Goal: Task Accomplishment & Management: Manage account settings

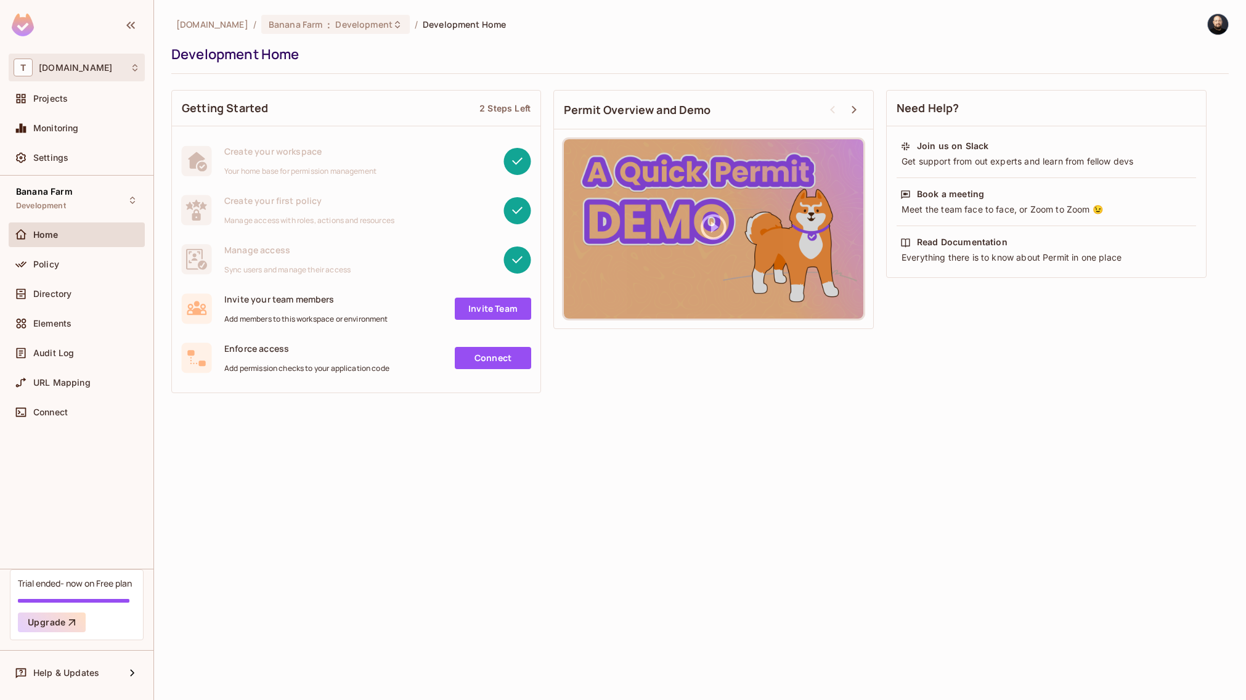
click at [65, 73] on div "T [DOMAIN_NAME]" at bounding box center [77, 68] width 126 height 18
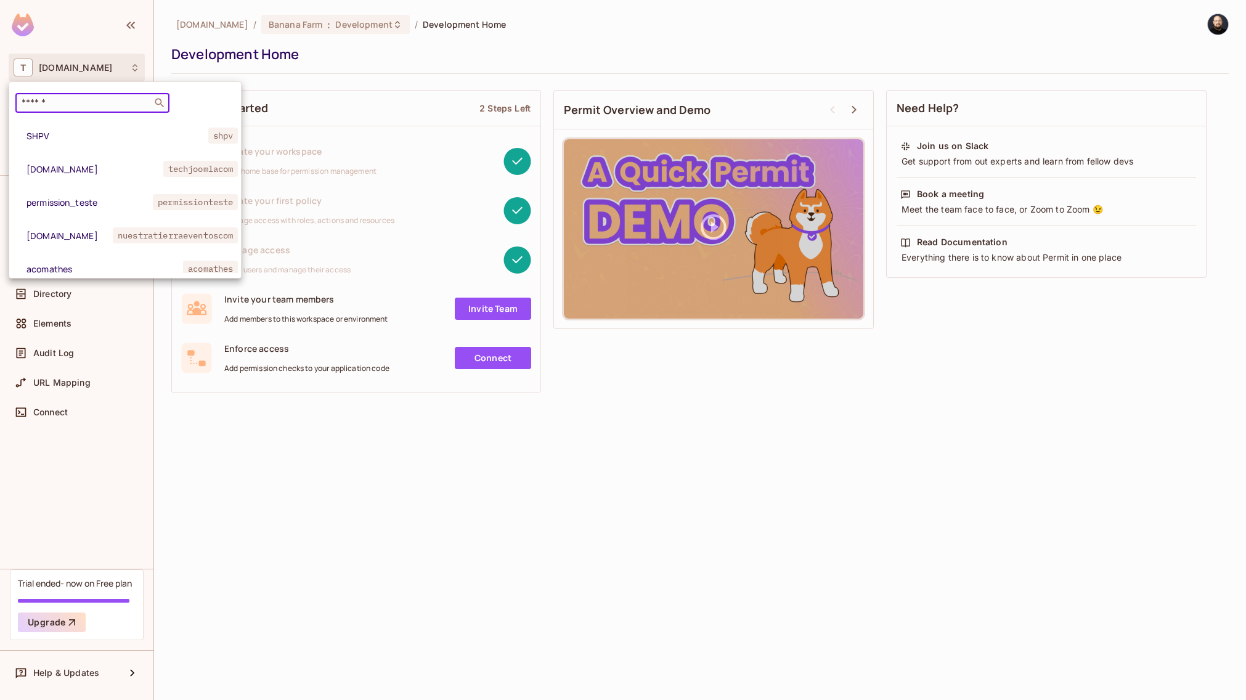
click at [80, 99] on input "text" at bounding box center [83, 103] width 129 height 12
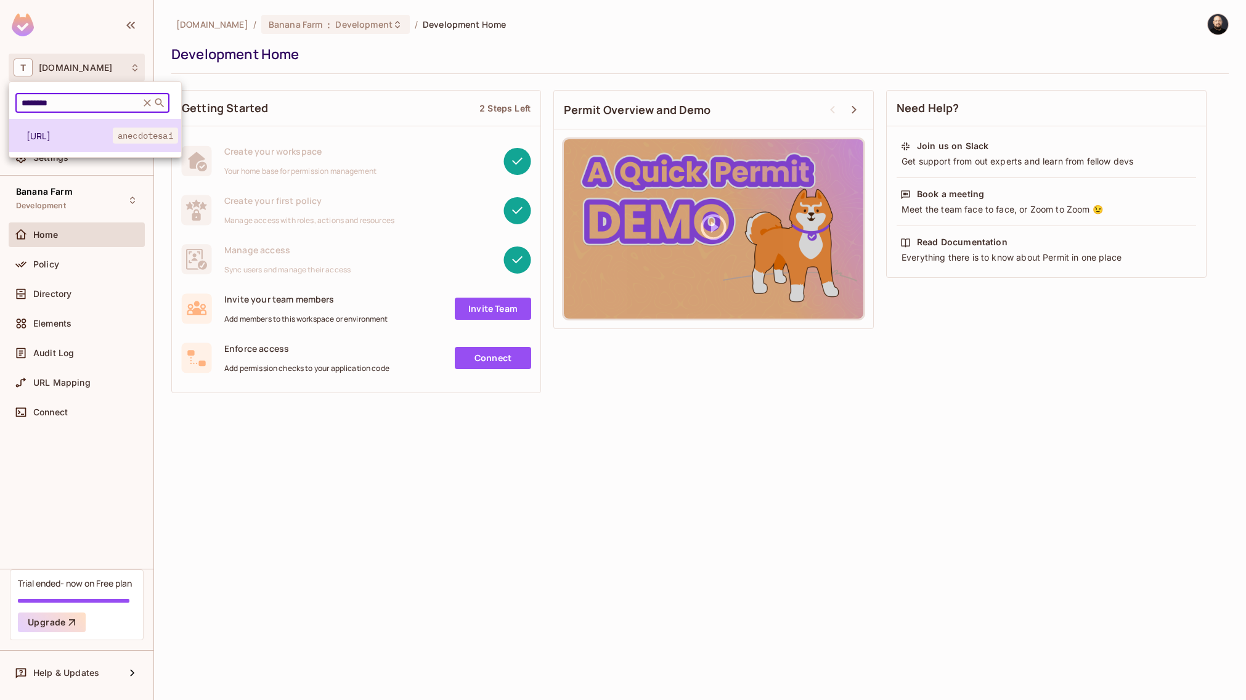
type input "********"
click at [69, 132] on span "[URL]" at bounding box center [70, 136] width 86 height 12
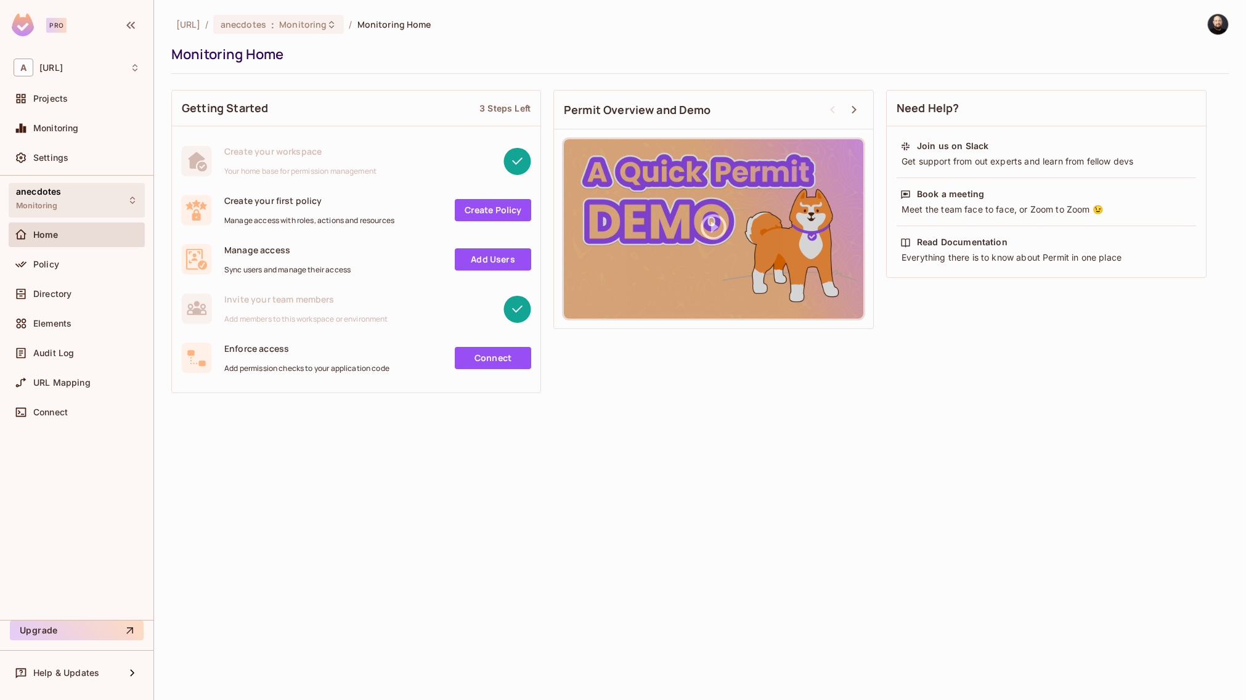
click at [81, 193] on div "anecdotes Monitoring" at bounding box center [77, 200] width 136 height 34
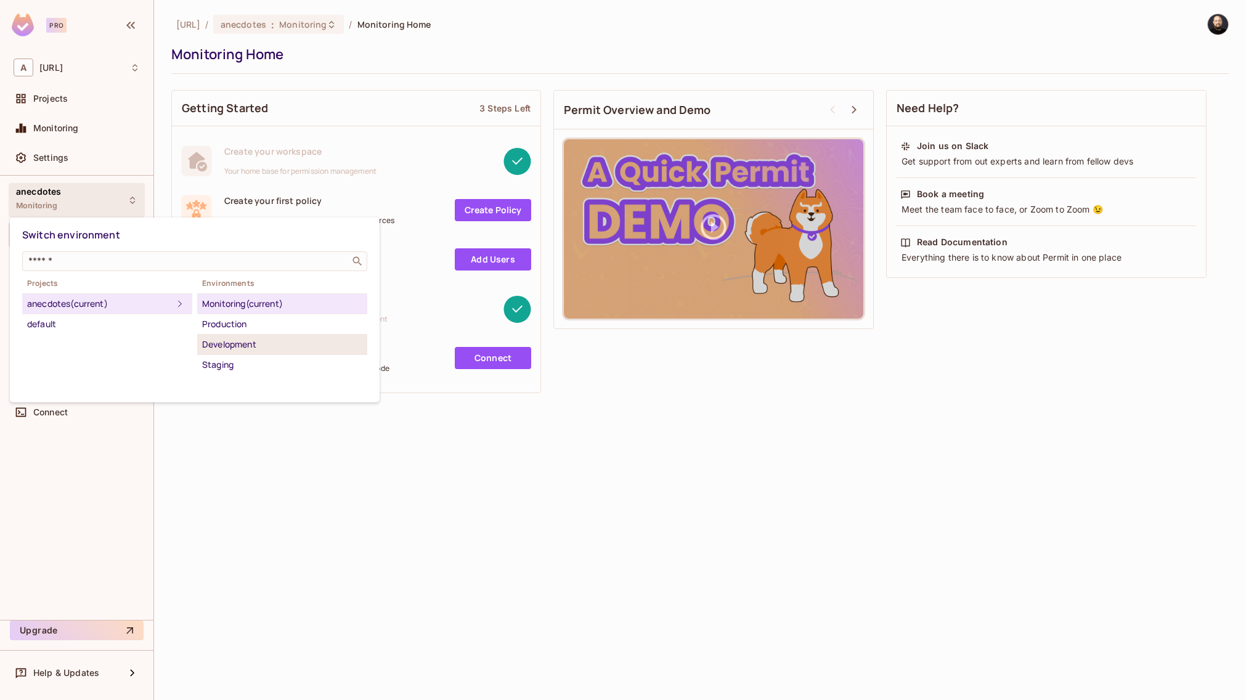
click at [244, 346] on div "Development" at bounding box center [282, 344] width 160 height 15
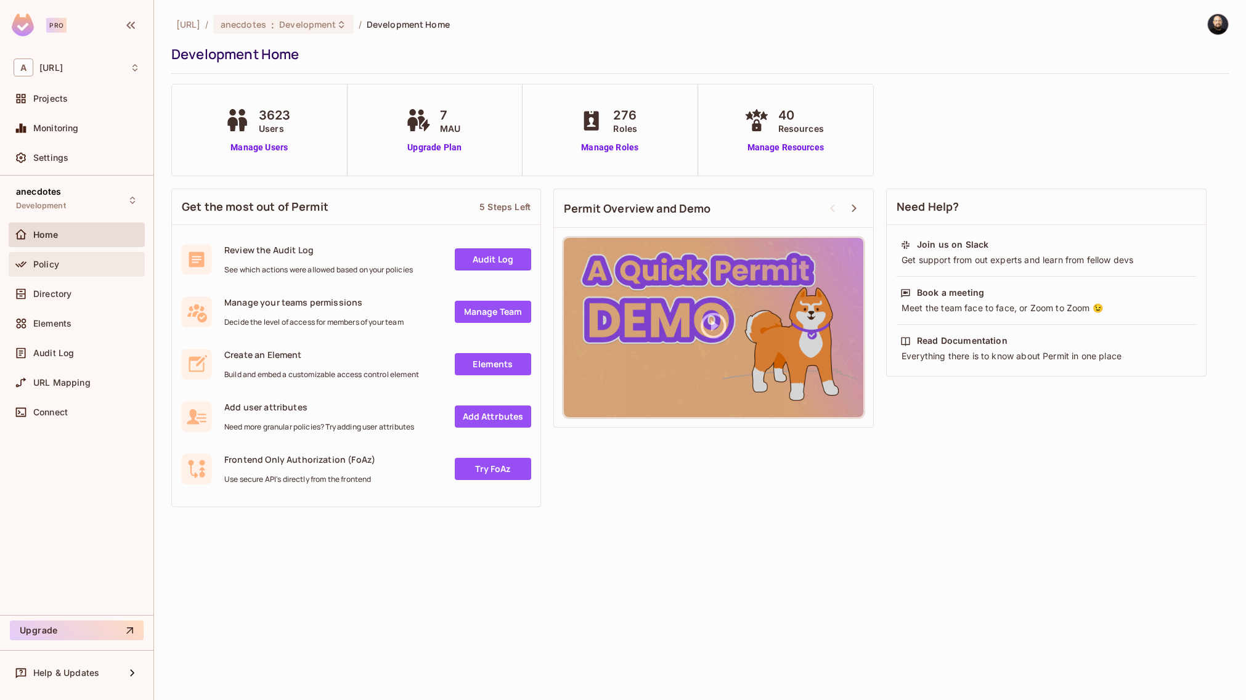
click at [86, 264] on div "Policy" at bounding box center [86, 264] width 107 height 10
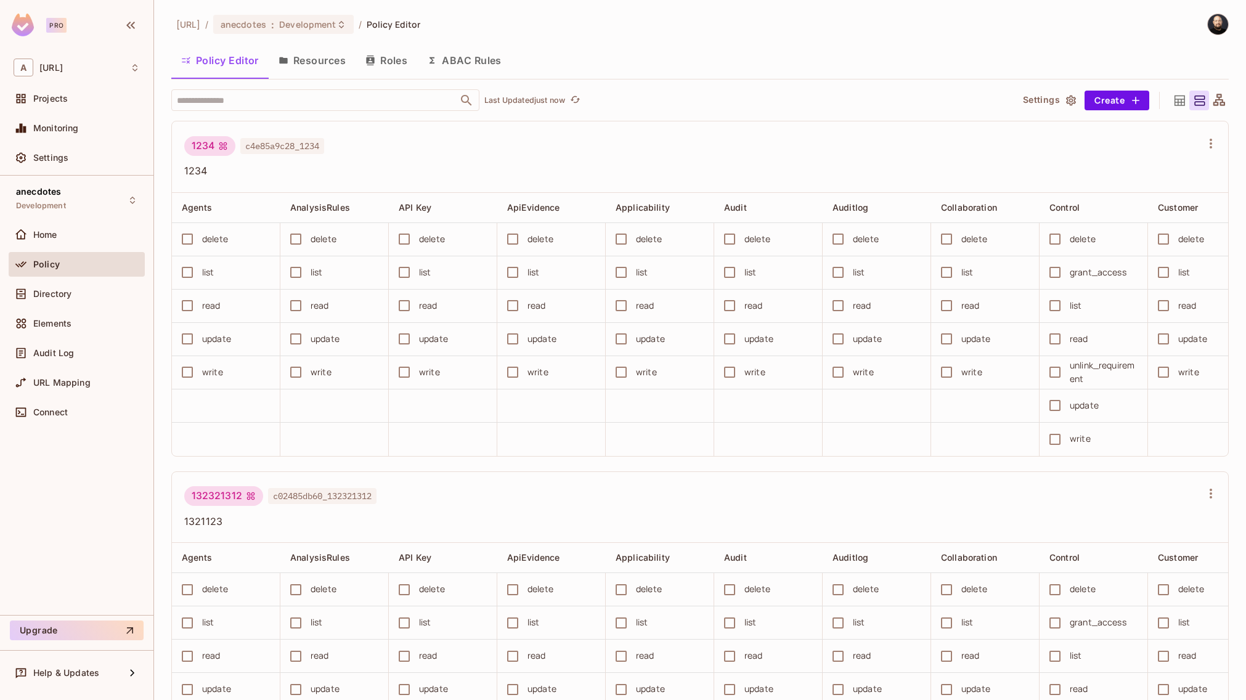
click at [328, 63] on button "Resources" at bounding box center [312, 60] width 87 height 31
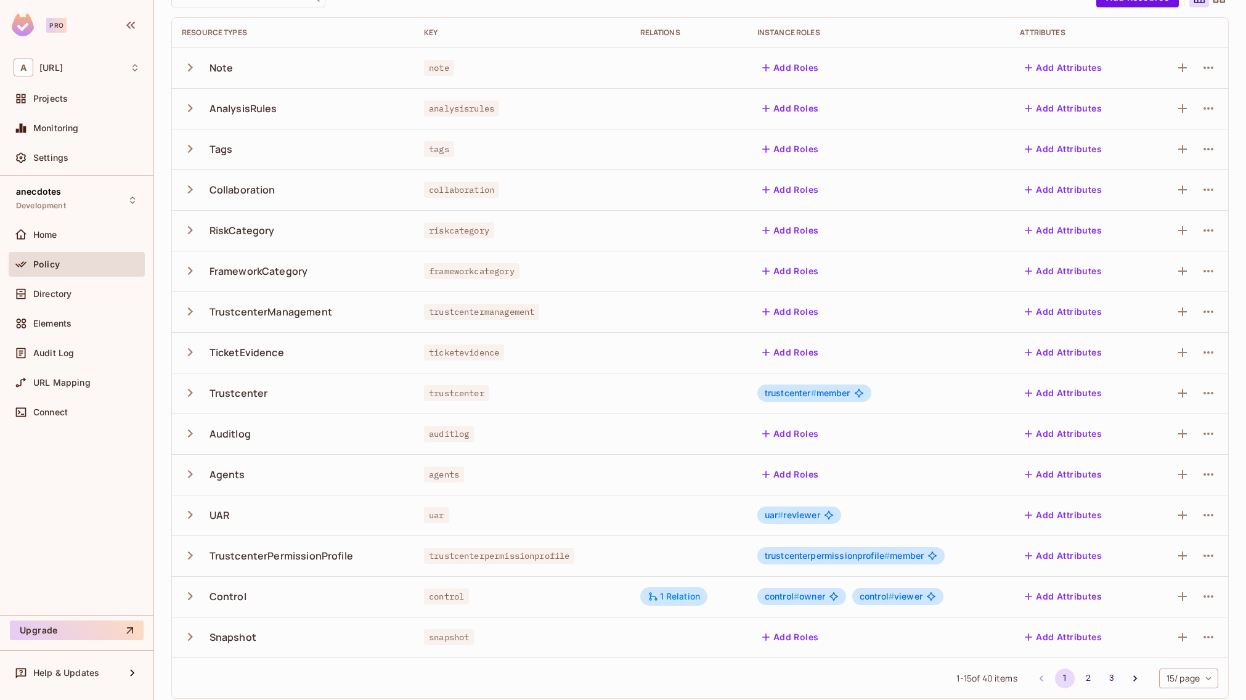
scroll to position [110, 0]
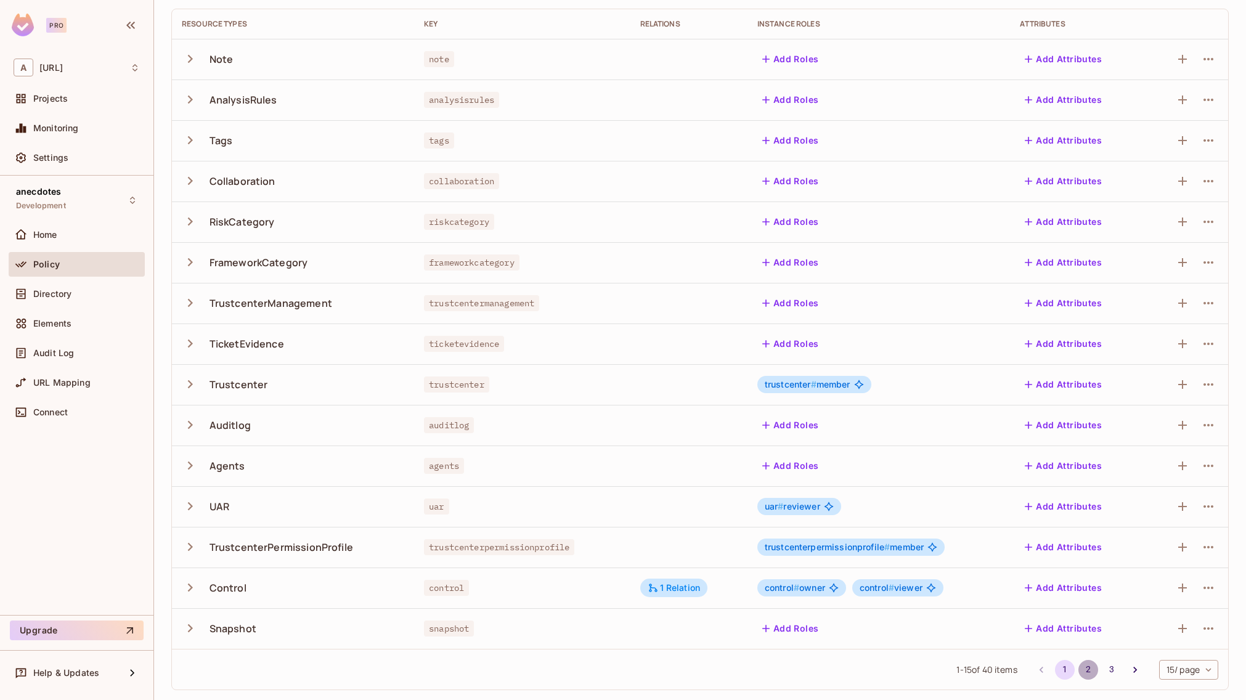
click at [1079, 672] on button "2" at bounding box center [1089, 670] width 20 height 20
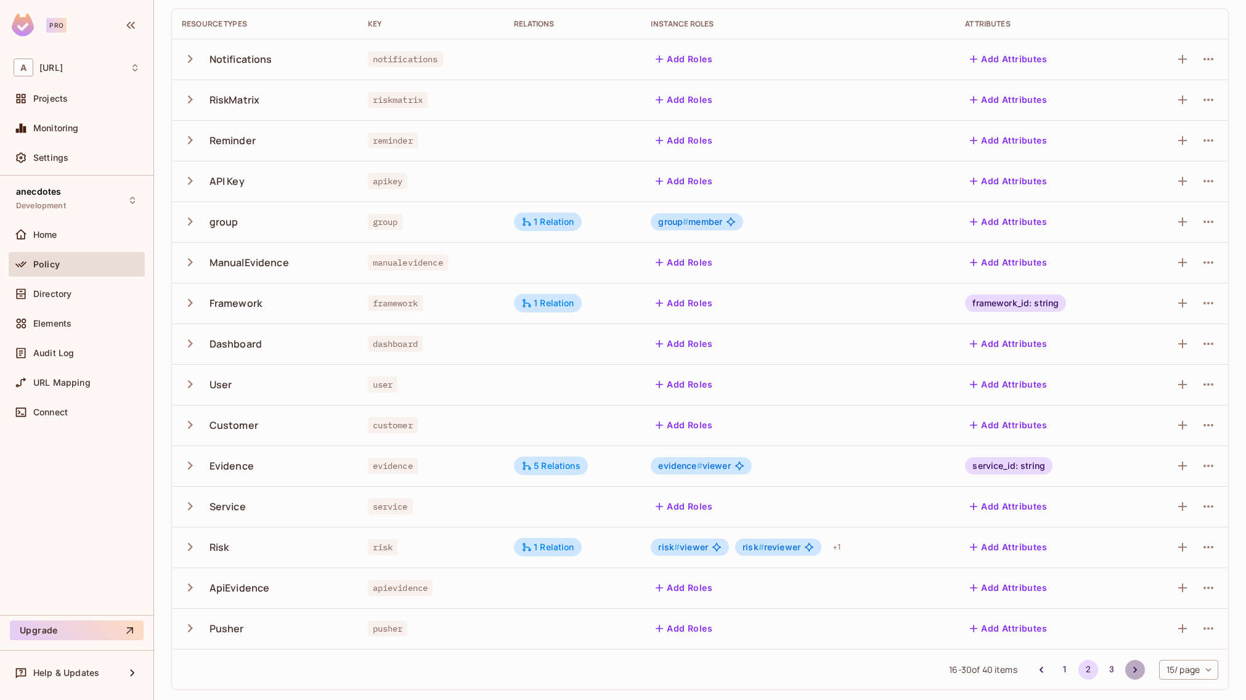
click at [1129, 666] on icon "Go to next page" at bounding box center [1135, 670] width 12 height 12
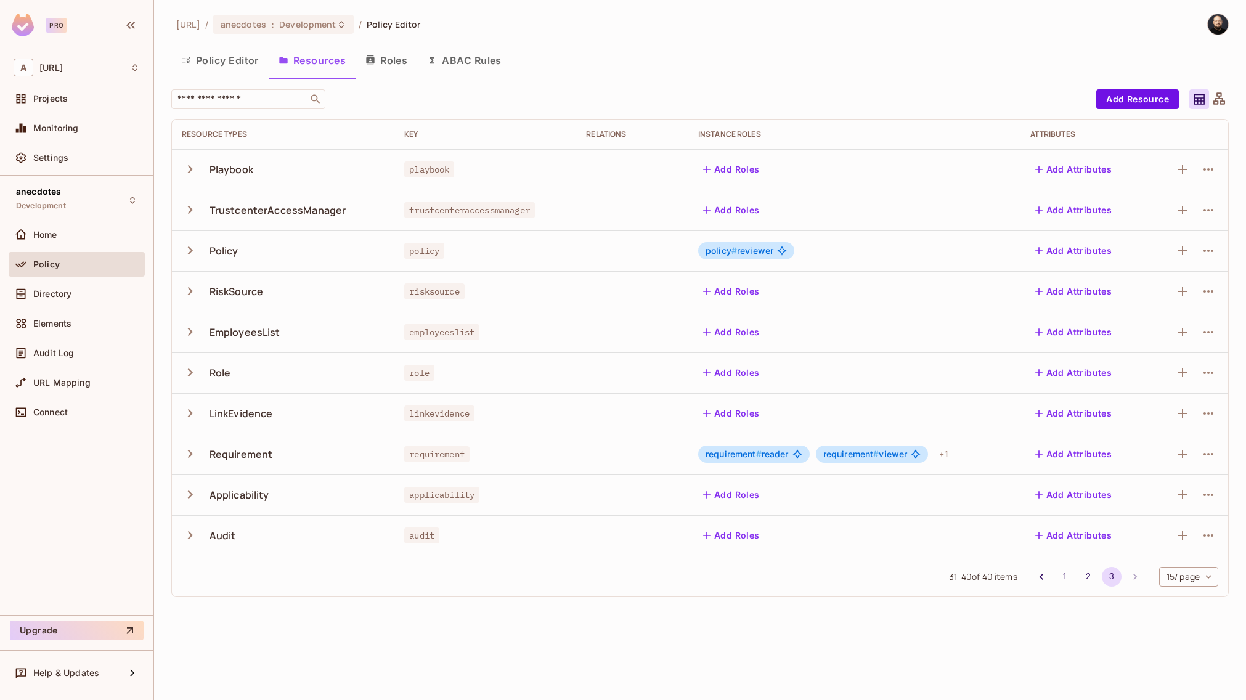
click at [397, 68] on button "Roles" at bounding box center [387, 60] width 62 height 31
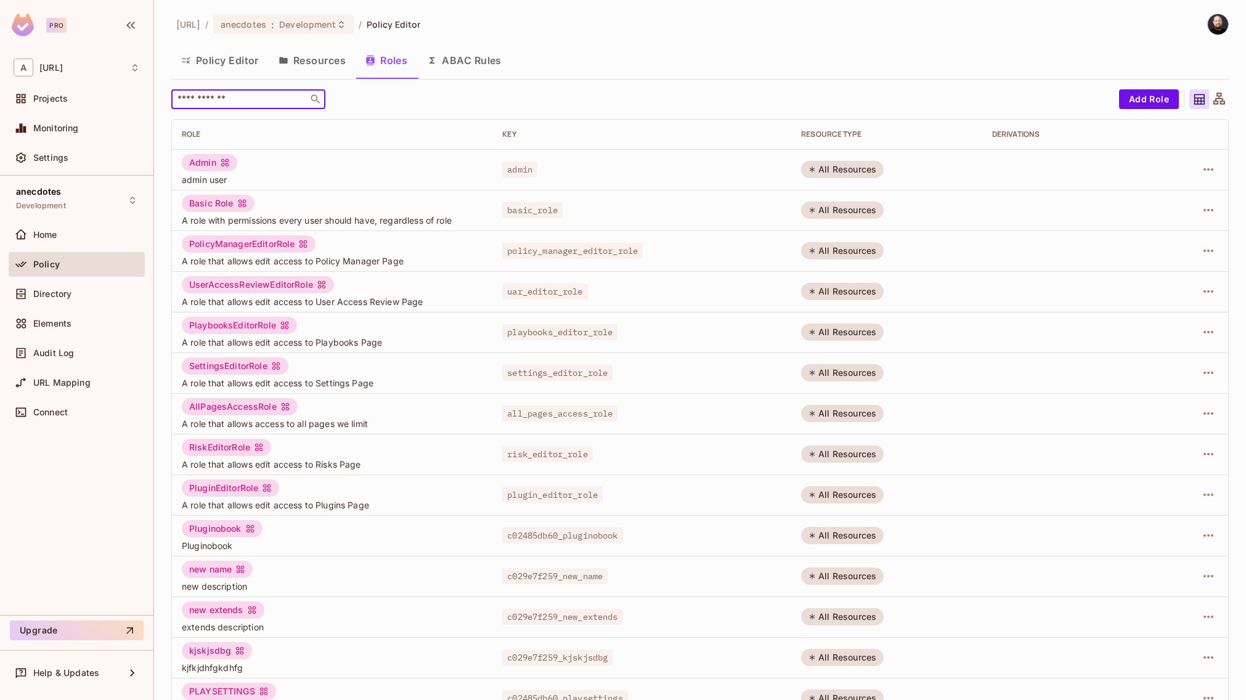
click at [244, 99] on input "text" at bounding box center [239, 99] width 129 height 12
click at [205, 208] on div "Basic Role" at bounding box center [218, 203] width 73 height 17
drag, startPoint x: 213, startPoint y: 201, endPoint x: 483, endPoint y: 202, distance: 269.9
click at [214, 201] on div "Basic Role" at bounding box center [218, 203] width 73 height 17
click at [481, 65] on button "ABAC Rules" at bounding box center [464, 60] width 94 height 31
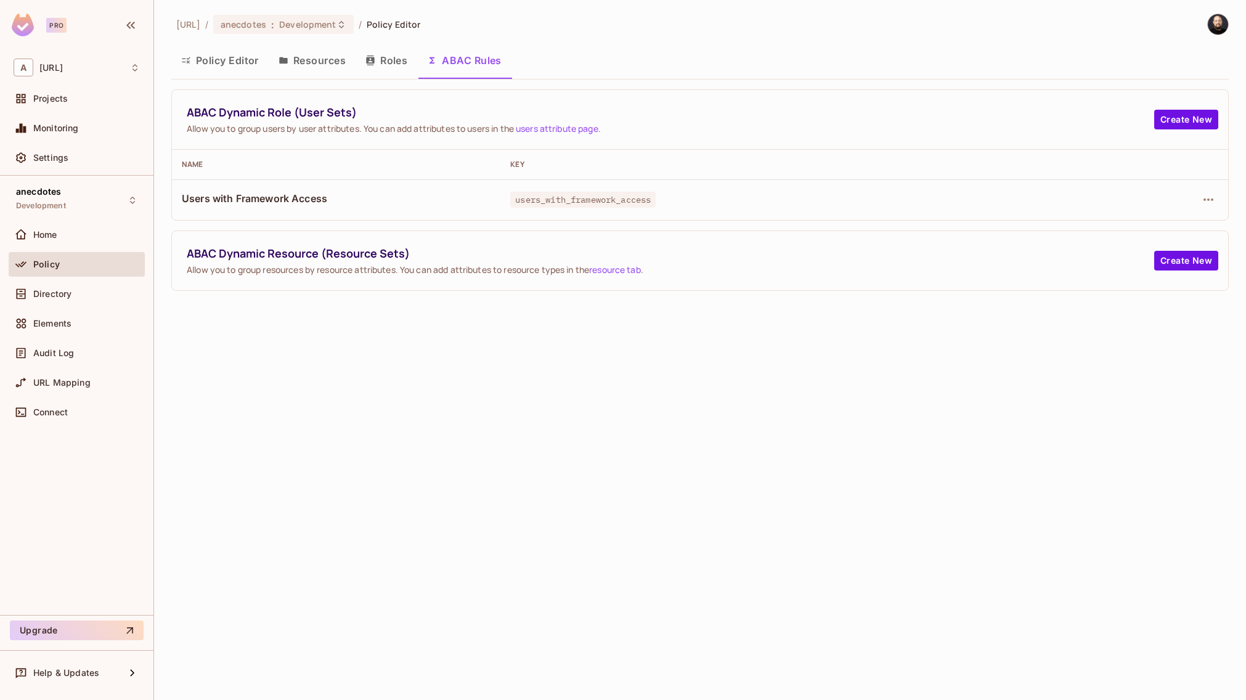
click at [382, 60] on button "Roles" at bounding box center [387, 60] width 62 height 31
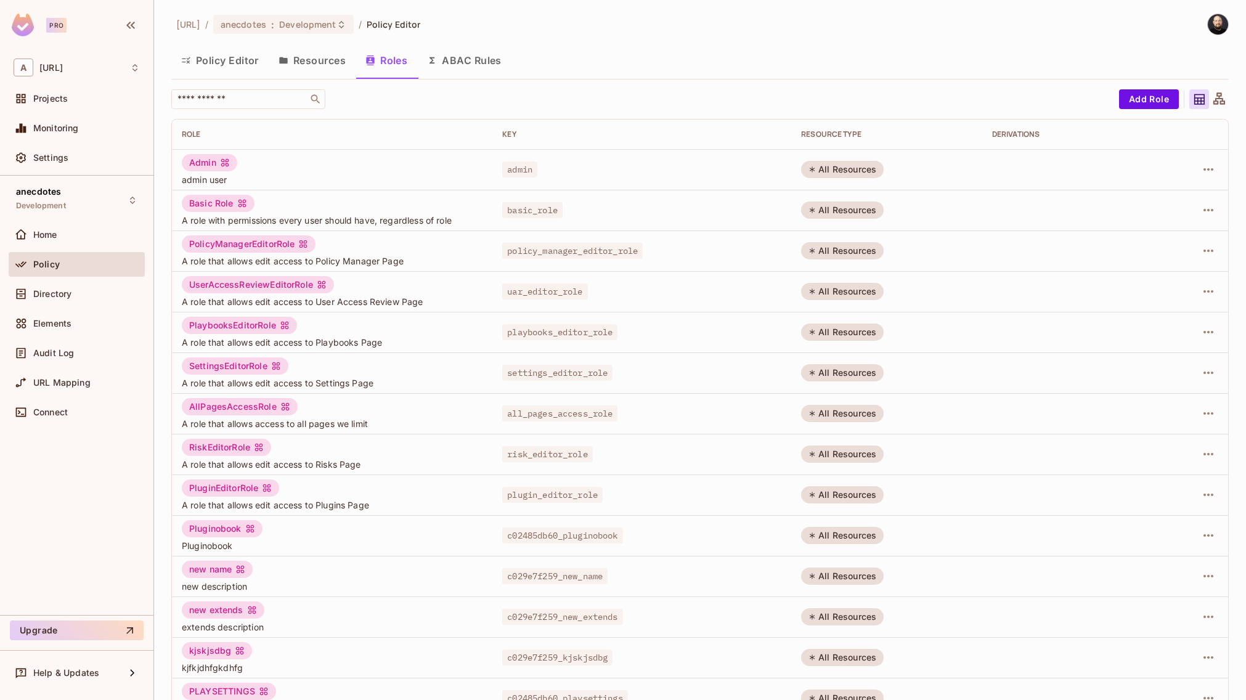
click at [1188, 205] on div at bounding box center [1192, 210] width 54 height 20
click at [1201, 208] on icon "button" at bounding box center [1208, 210] width 15 height 15
click at [1159, 244] on div "Edit Role" at bounding box center [1144, 238] width 37 height 12
click at [317, 67] on button "Resources" at bounding box center [312, 60] width 87 height 31
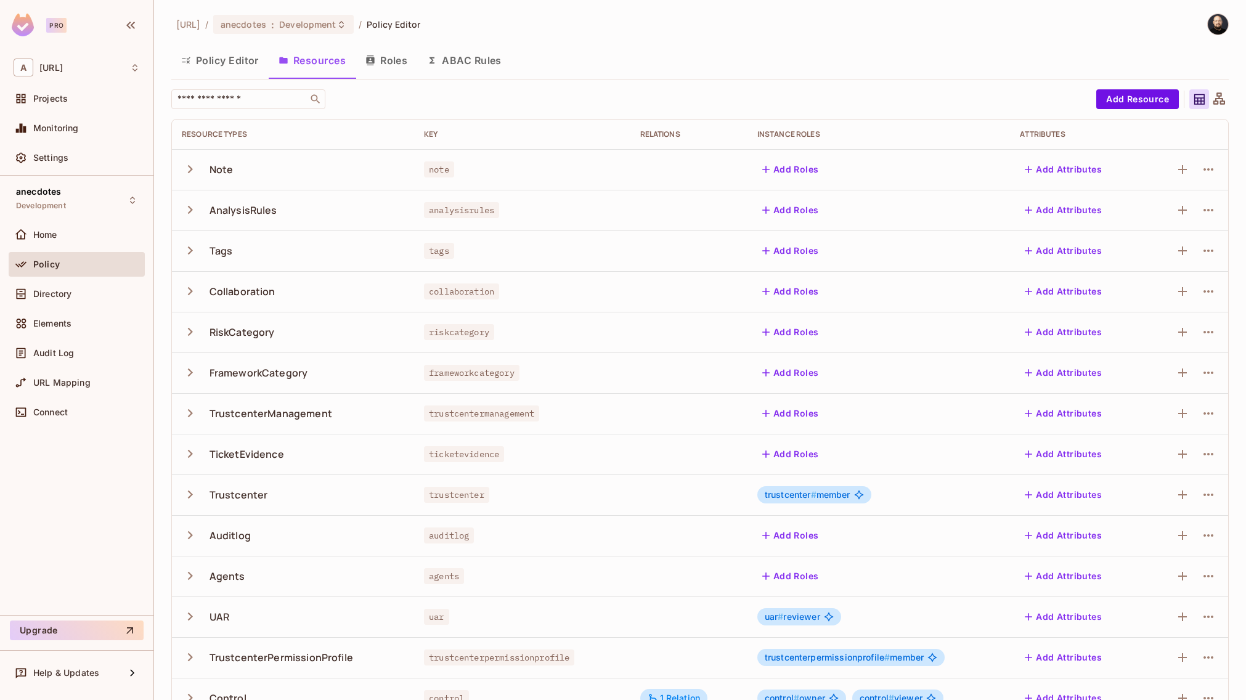
click at [436, 64] on icon "button" at bounding box center [432, 60] width 10 height 10
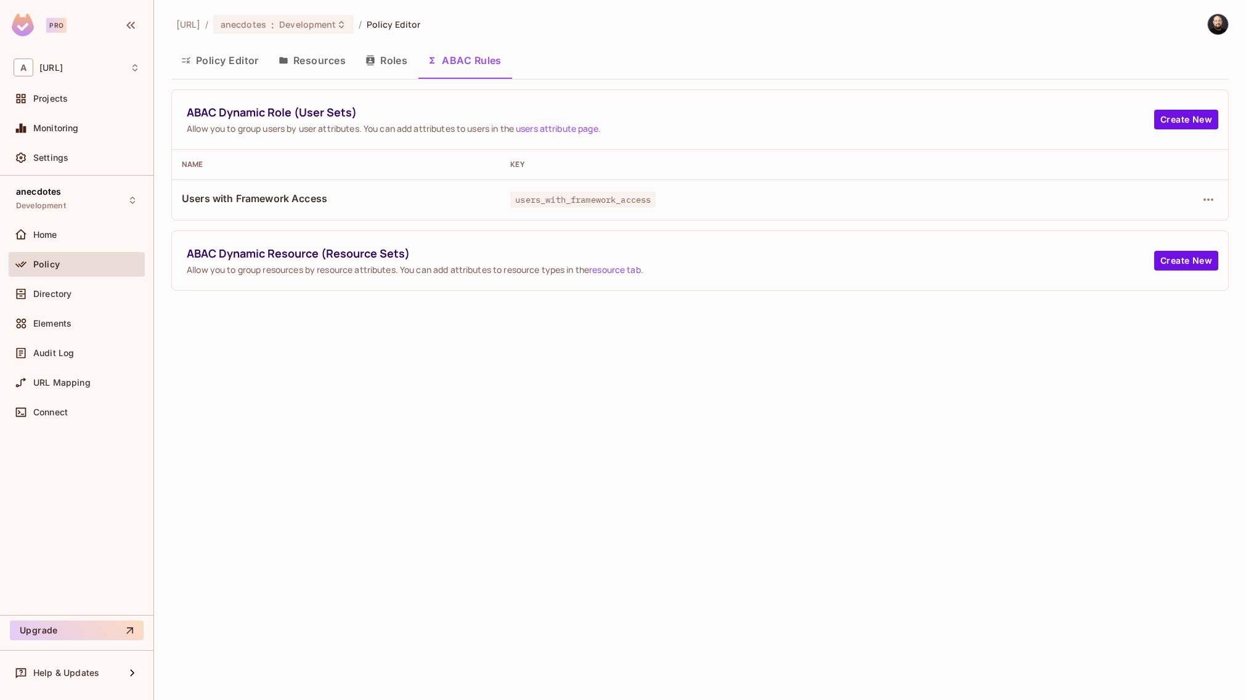
click at [251, 74] on button "Policy Editor" at bounding box center [219, 60] width 97 height 31
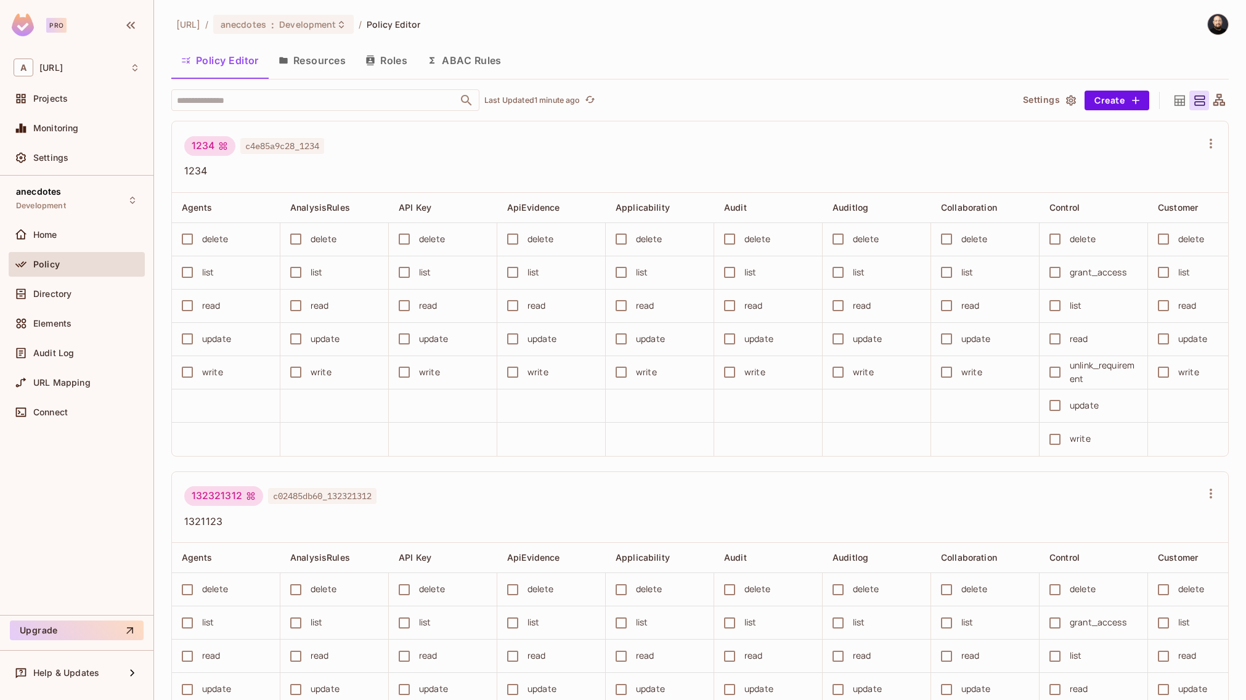
click at [205, 142] on div "1234" at bounding box center [209, 146] width 51 height 20
click at [213, 149] on div "1234" at bounding box center [209, 146] width 51 height 20
click at [381, 66] on button "Roles" at bounding box center [387, 60] width 62 height 31
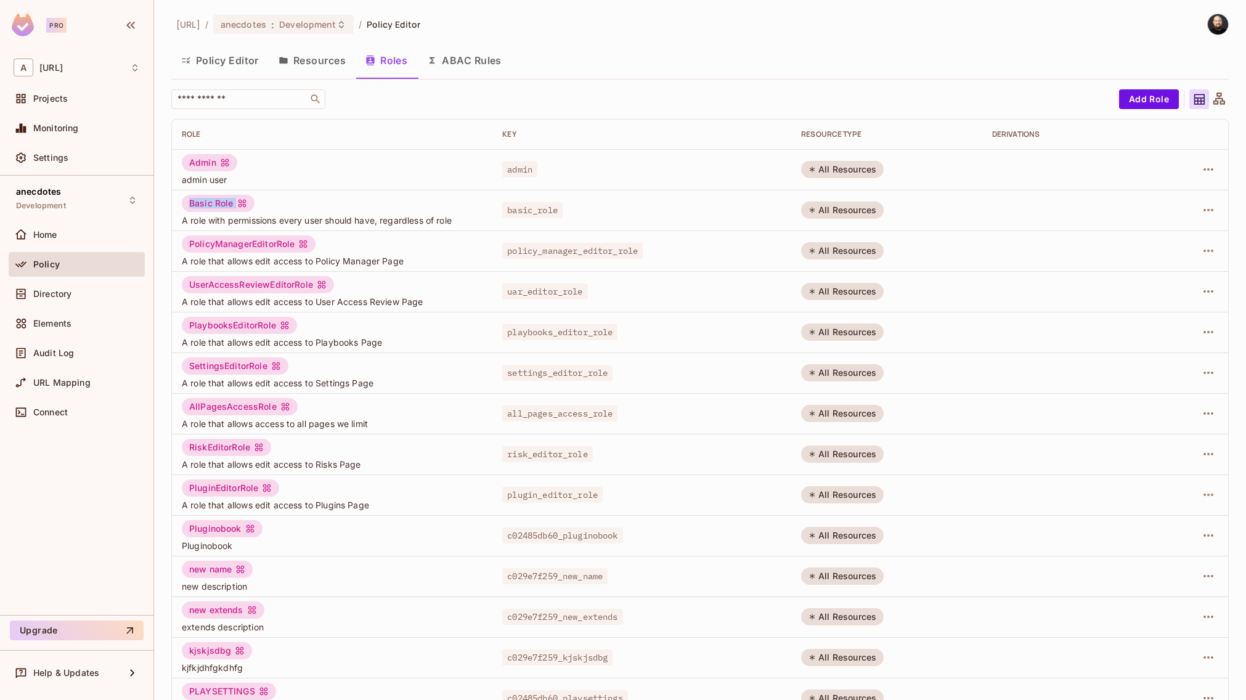
drag, startPoint x: 190, startPoint y: 203, endPoint x: 293, endPoint y: 203, distance: 102.3
click at [293, 203] on div "Basic Role A role with permissions every user should have, regardless of role" at bounding box center [332, 210] width 301 height 31
click at [289, 203] on div "Basic Role A role with permissions every user should have, regardless of role" at bounding box center [332, 210] width 301 height 31
click at [215, 195] on div "Basic Role" at bounding box center [218, 203] width 73 height 17
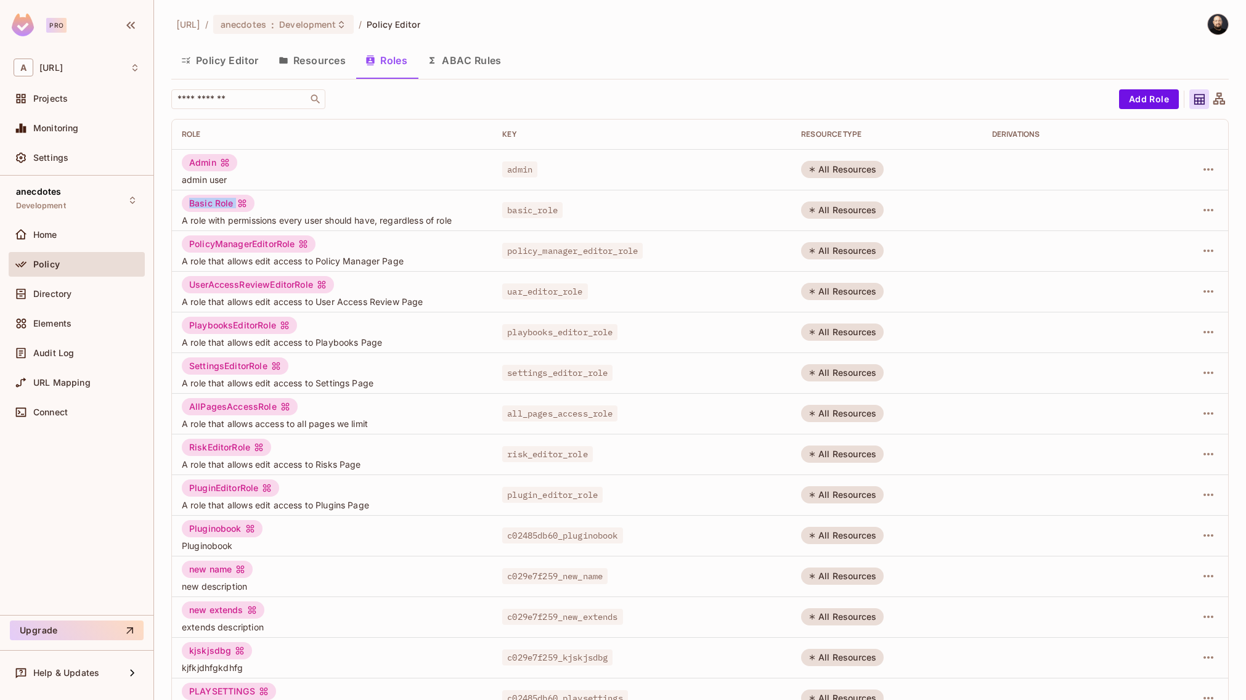
click at [215, 195] on div "Basic Role" at bounding box center [218, 203] width 73 height 17
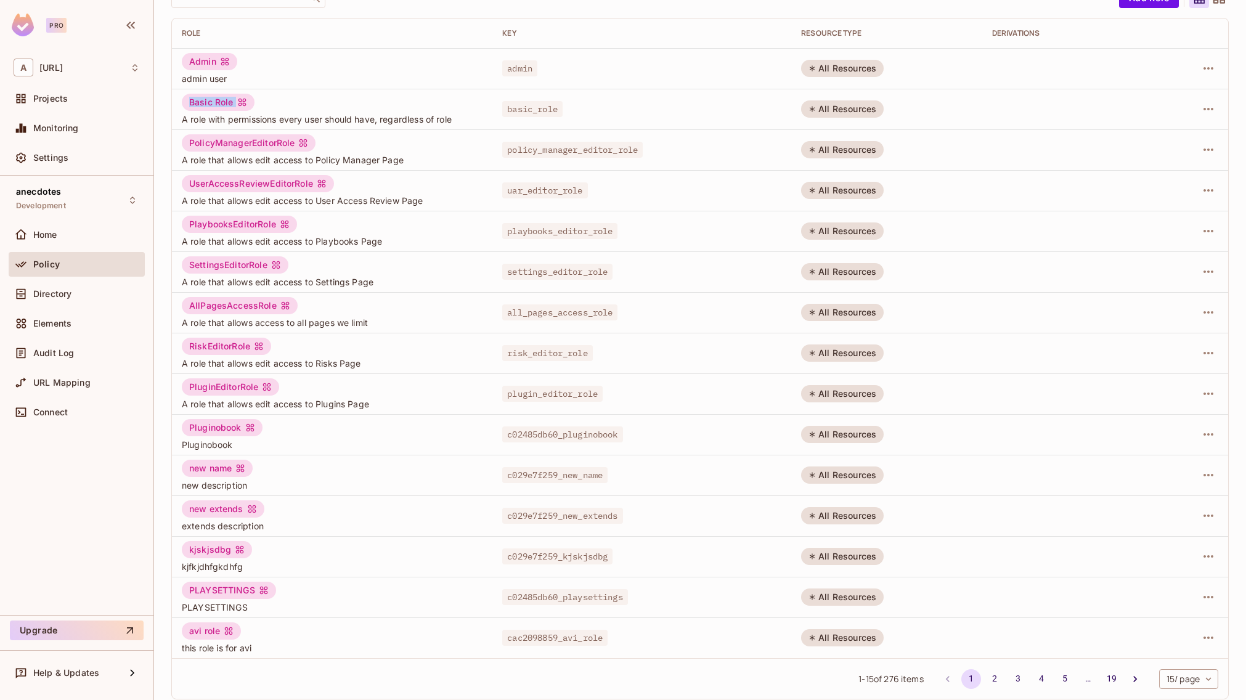
scroll to position [110, 0]
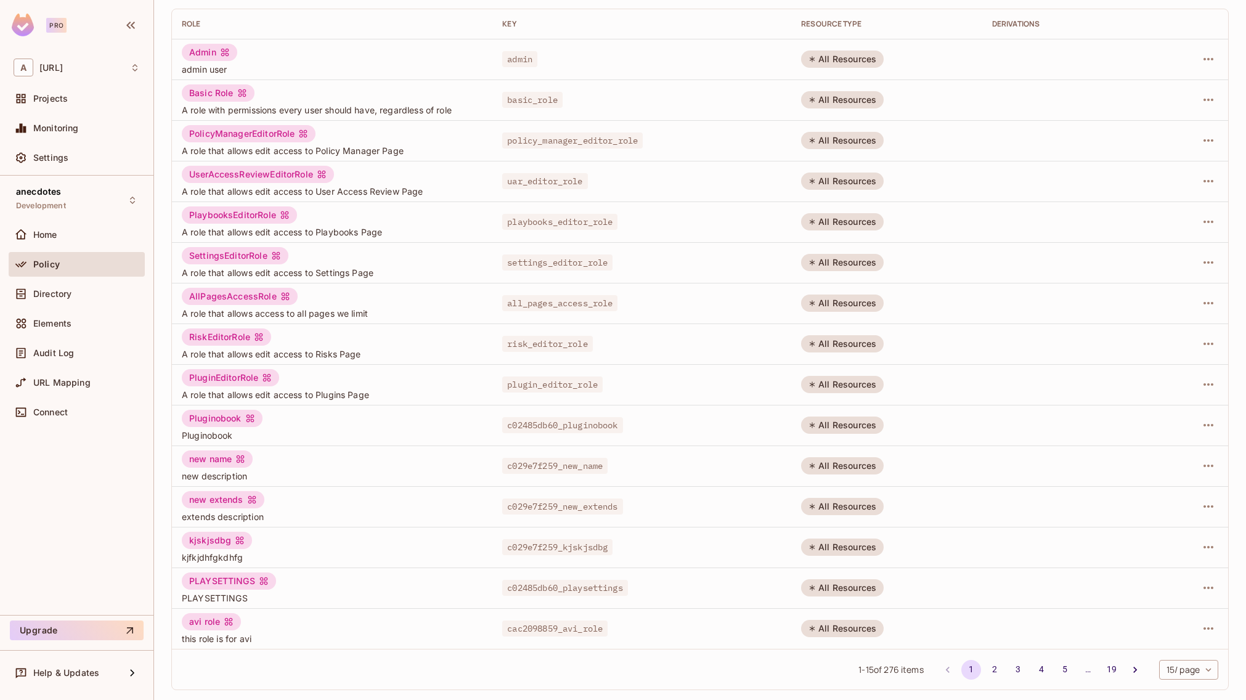
click at [876, 670] on span "1 - 15 of 276 items" at bounding box center [891, 670] width 65 height 14
